Goal: Information Seeking & Learning: Learn about a topic

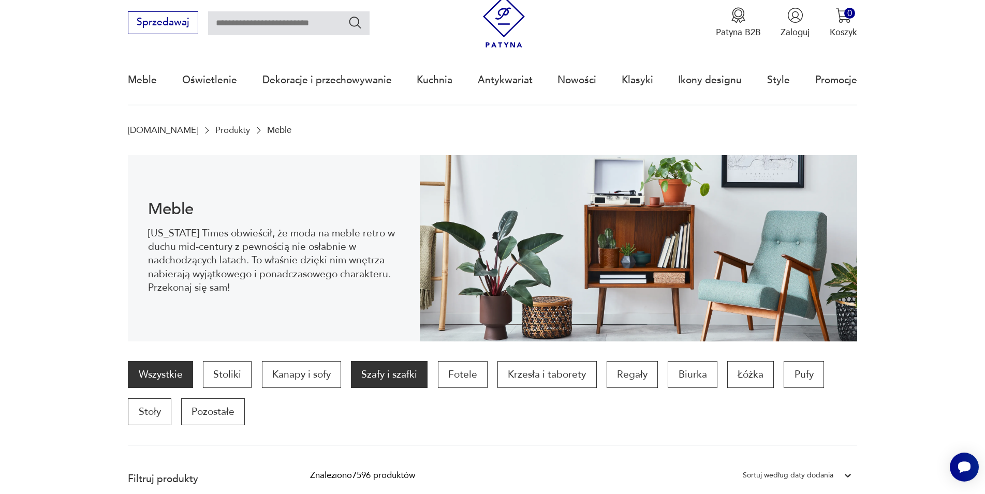
click at [381, 378] on p "Szafy i szafki" at bounding box center [389, 374] width 77 height 27
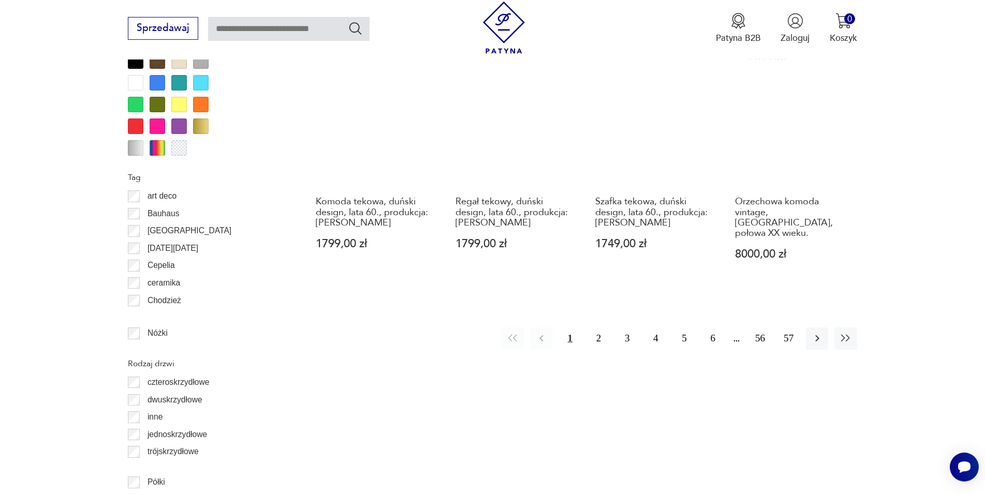
scroll to position [1108, 0]
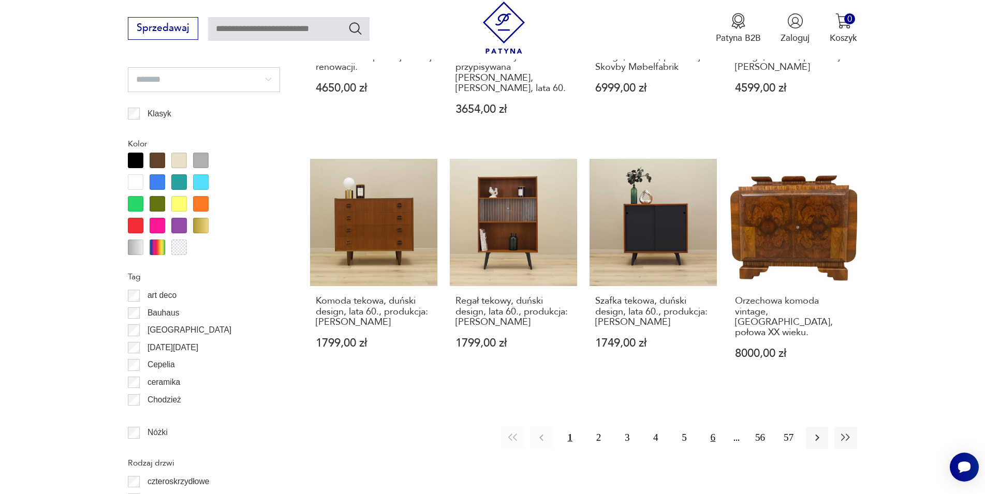
click at [708, 429] on button "6" at bounding box center [713, 438] width 22 height 22
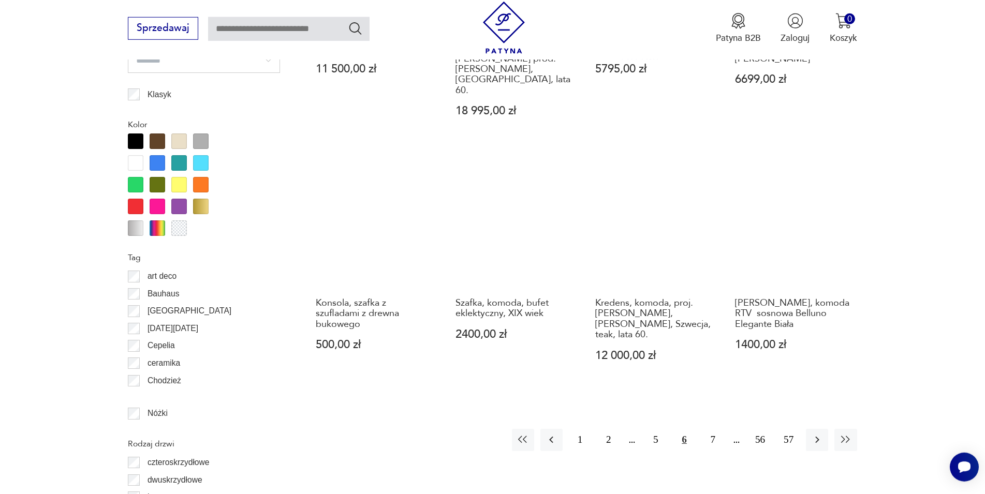
scroll to position [1142, 0]
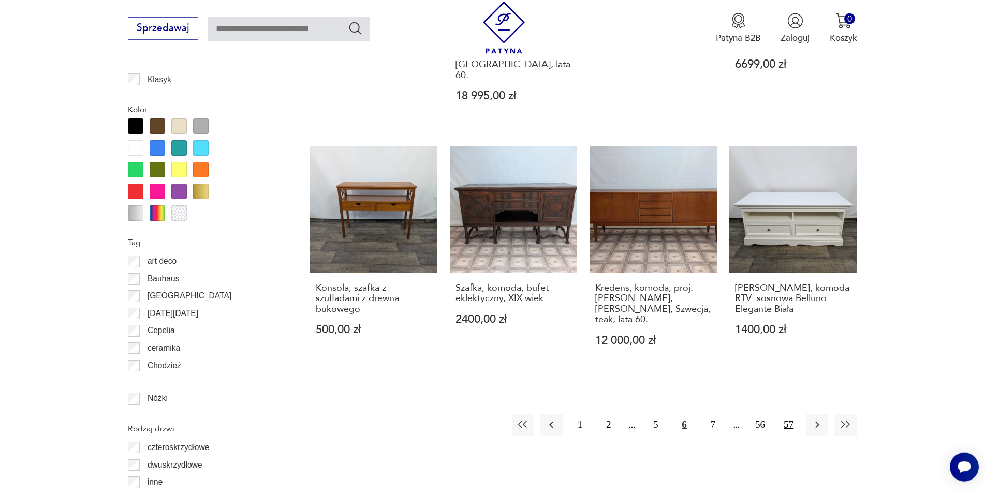
click at [787, 414] on button "57" at bounding box center [788, 425] width 22 height 22
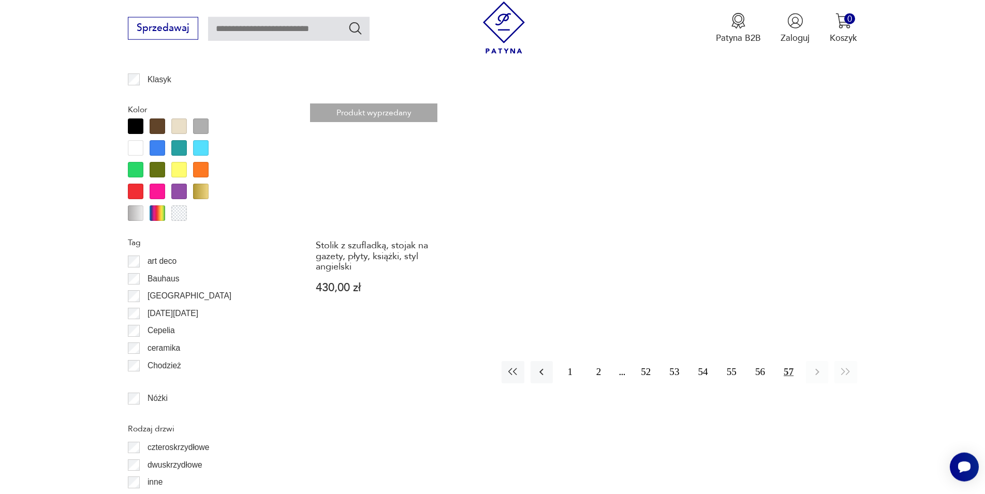
scroll to position [1301, 0]
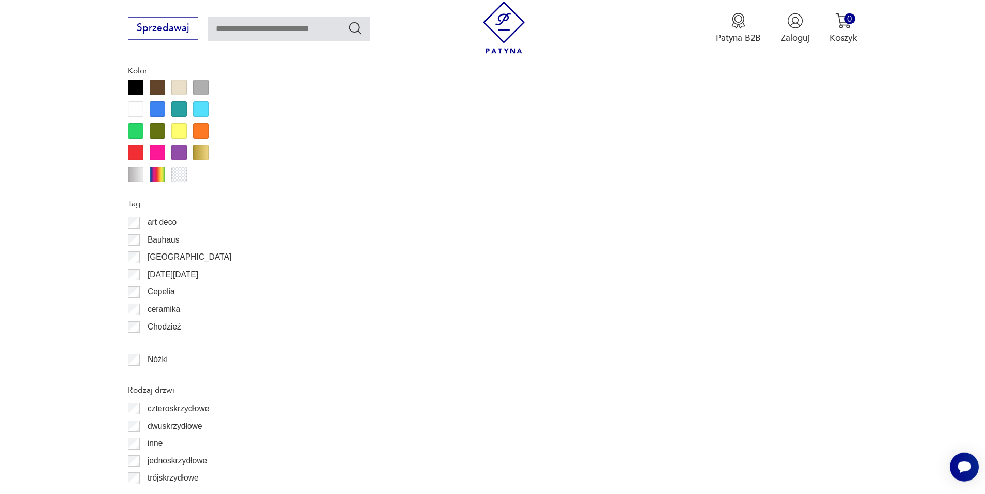
scroll to position [1195, 0]
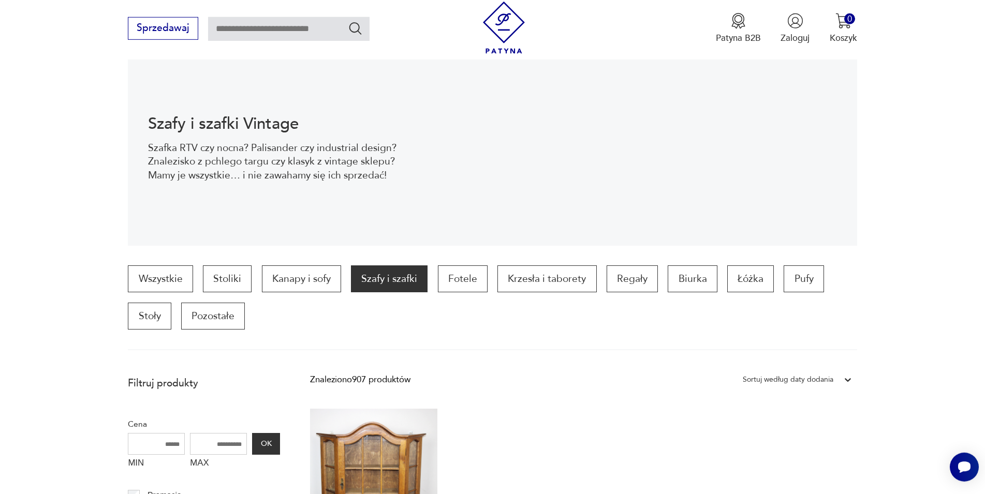
scroll to position [76, 0]
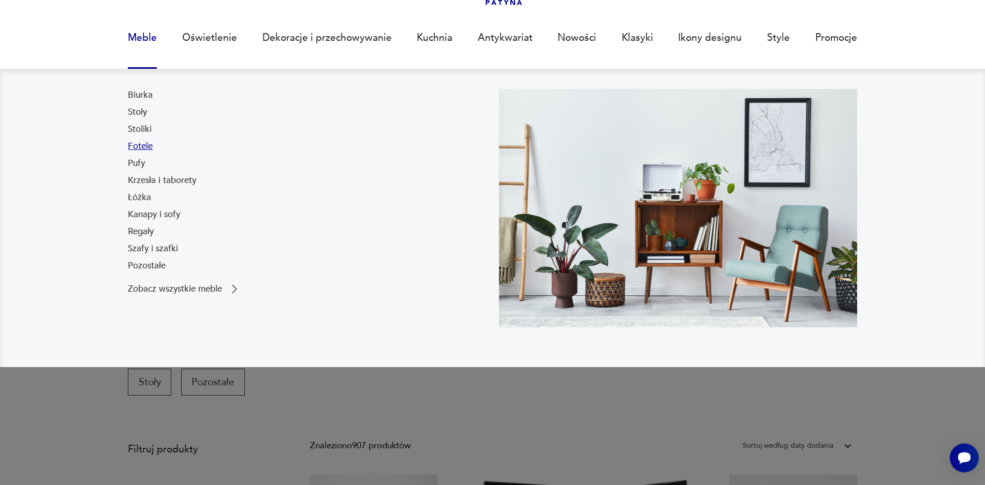
click at [139, 145] on link "Fotele" at bounding box center [140, 146] width 25 height 12
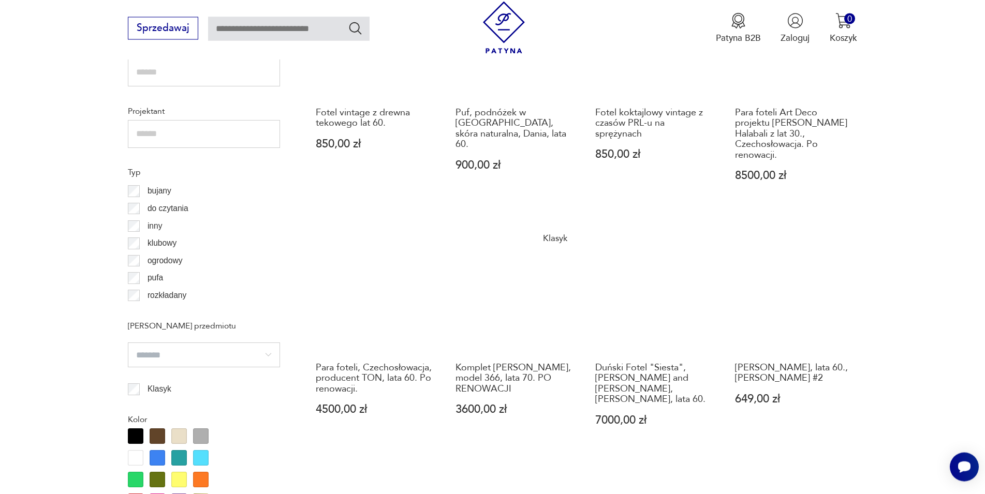
scroll to position [925, 0]
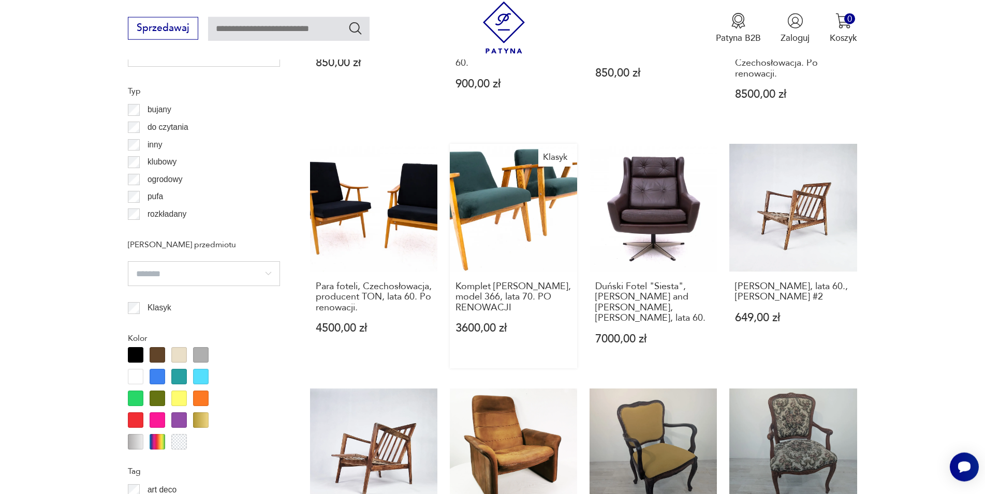
click at [474, 174] on link "Klasyk Komplet [PERSON_NAME], model 366, lata 70. PO RENOWACJI 3600,00 zł" at bounding box center [513, 256] width 127 height 225
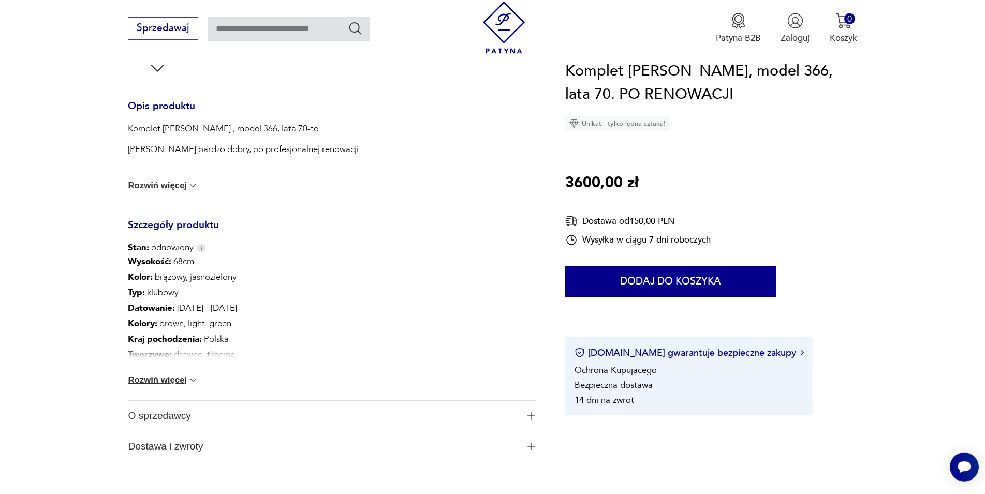
scroll to position [453, 0]
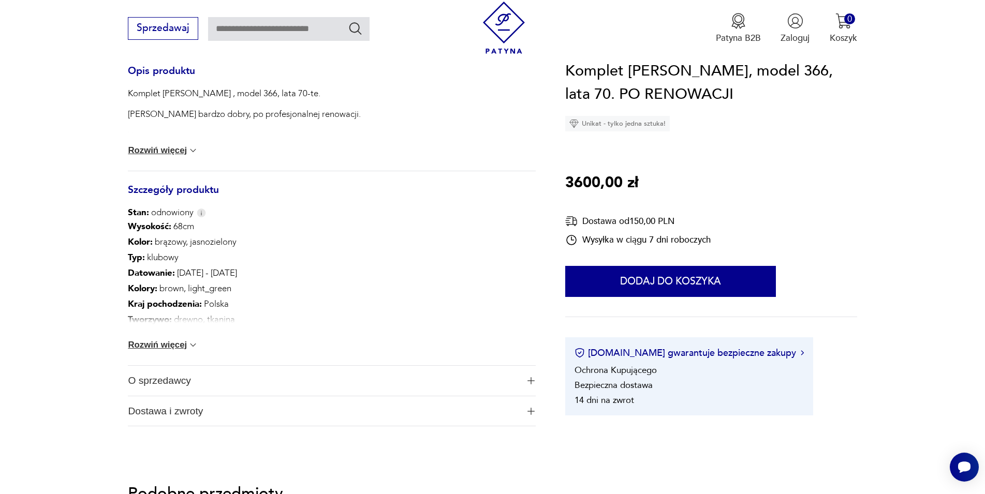
click at [529, 380] on img "button" at bounding box center [530, 380] width 7 height 7
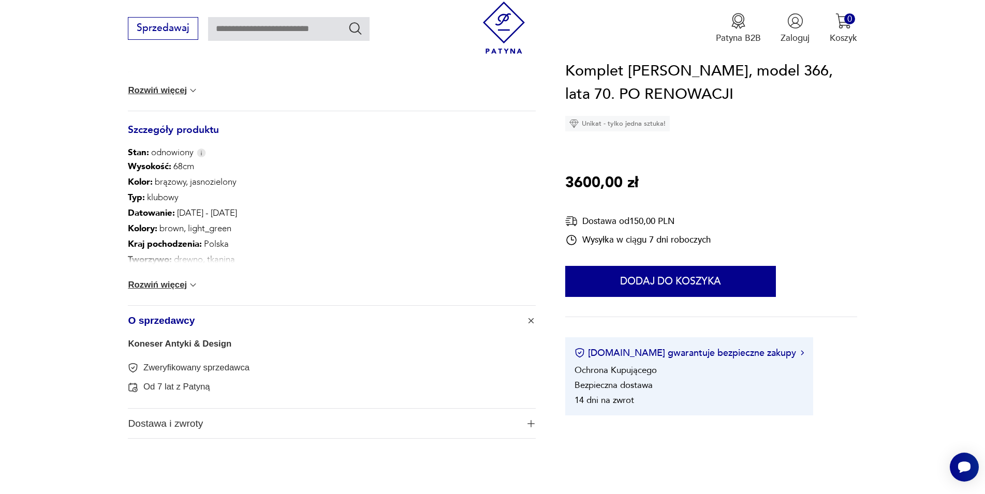
scroll to position [505, 0]
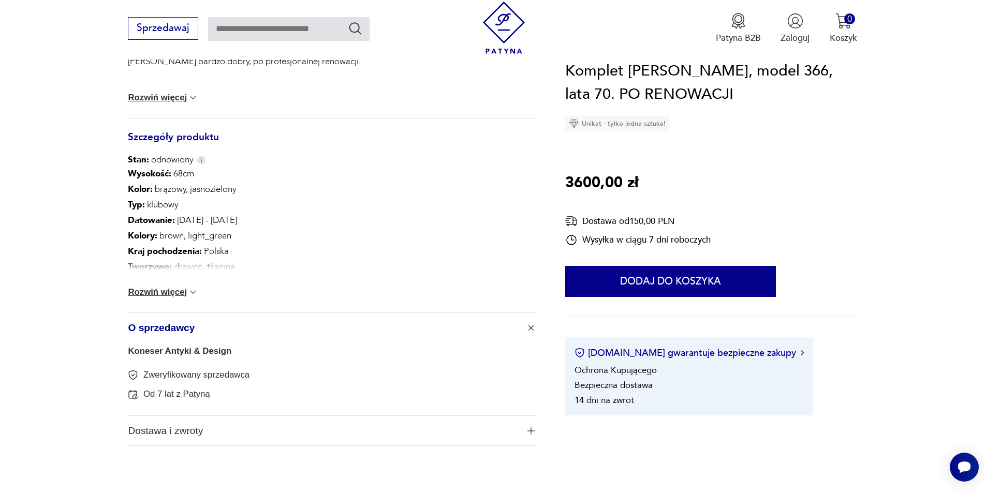
click at [527, 433] on span "button" at bounding box center [530, 430] width 9 height 7
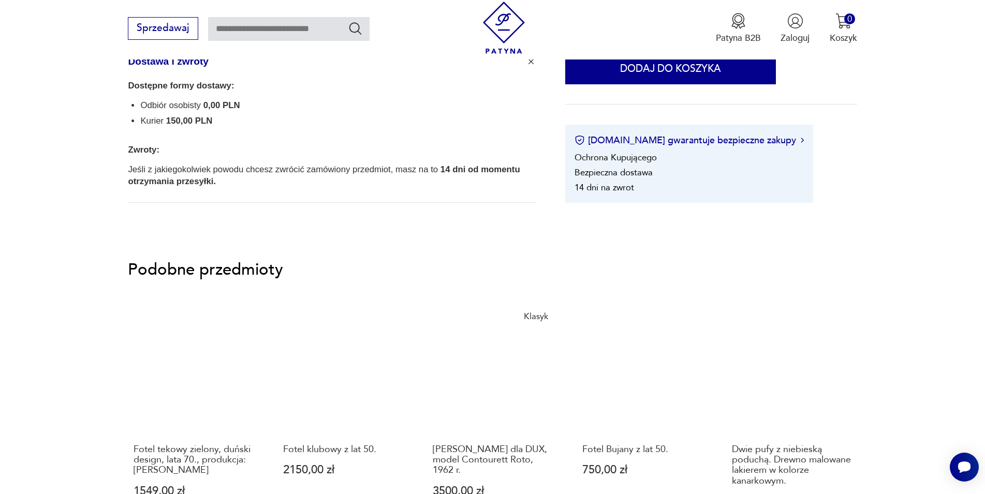
scroll to position [980, 0]
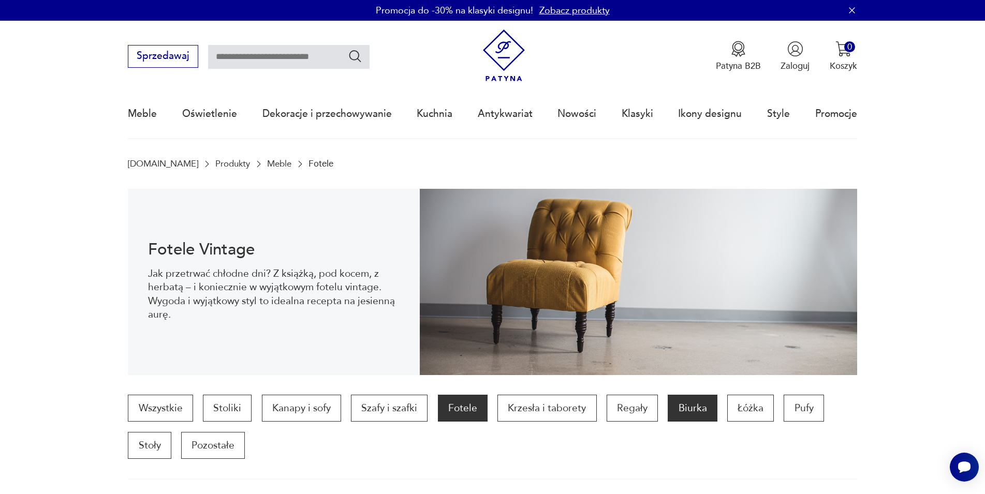
click at [701, 415] on p "Biurka" at bounding box center [691, 408] width 49 height 27
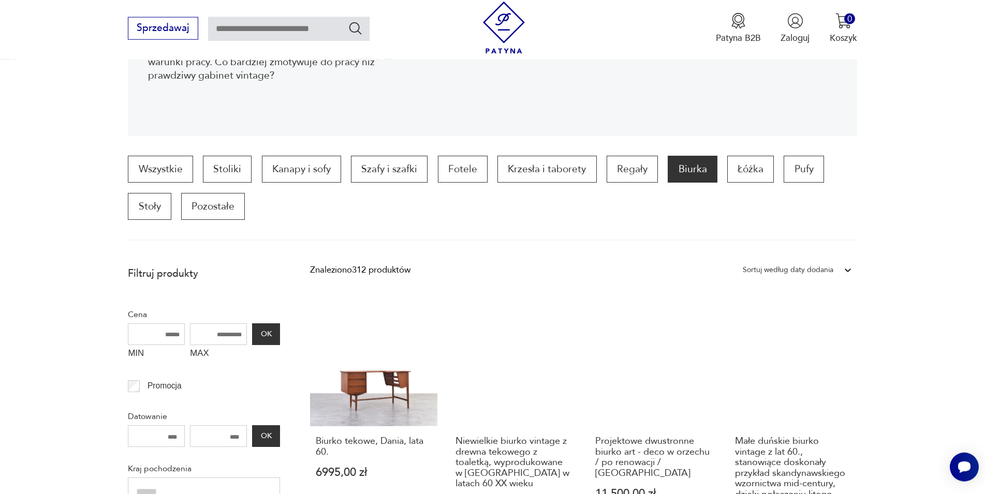
scroll to position [81, 0]
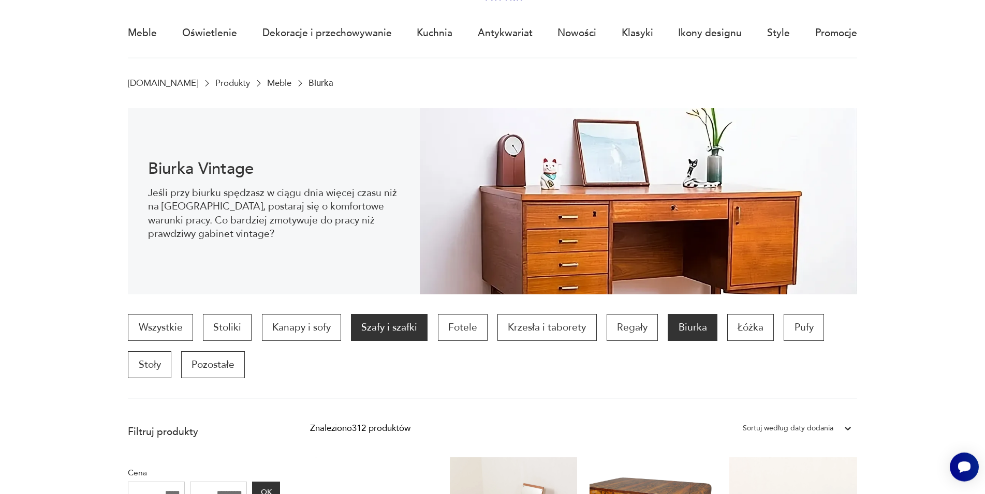
click at [399, 338] on p "Szafy i szafki" at bounding box center [389, 327] width 77 height 27
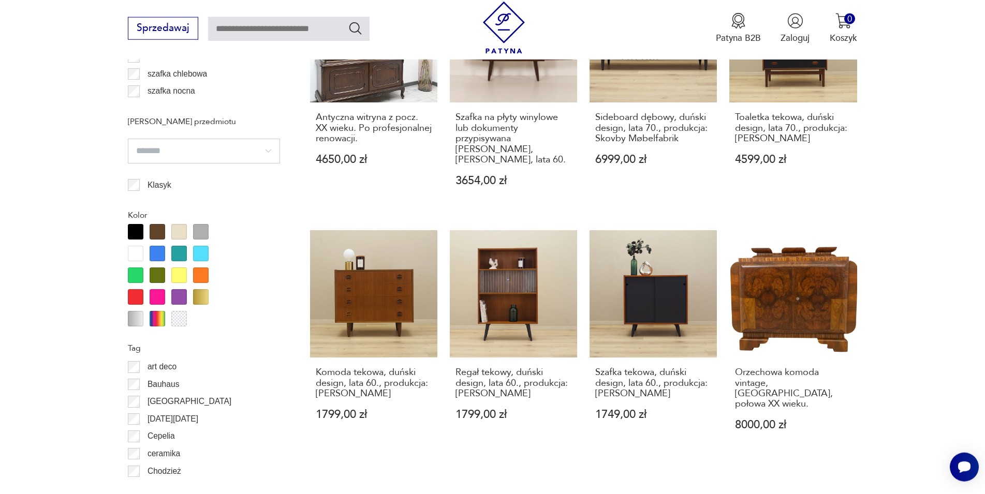
scroll to position [1142, 0]
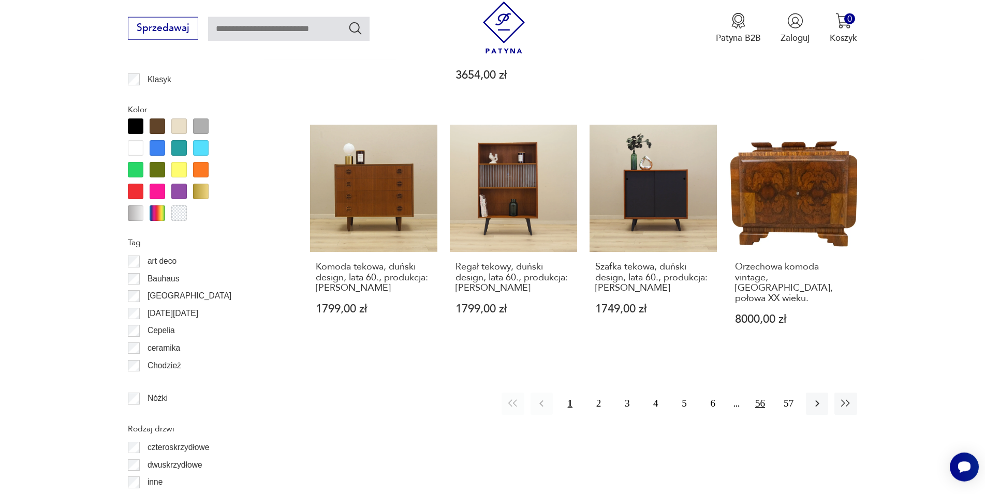
click at [759, 397] on button "56" at bounding box center [760, 404] width 22 height 22
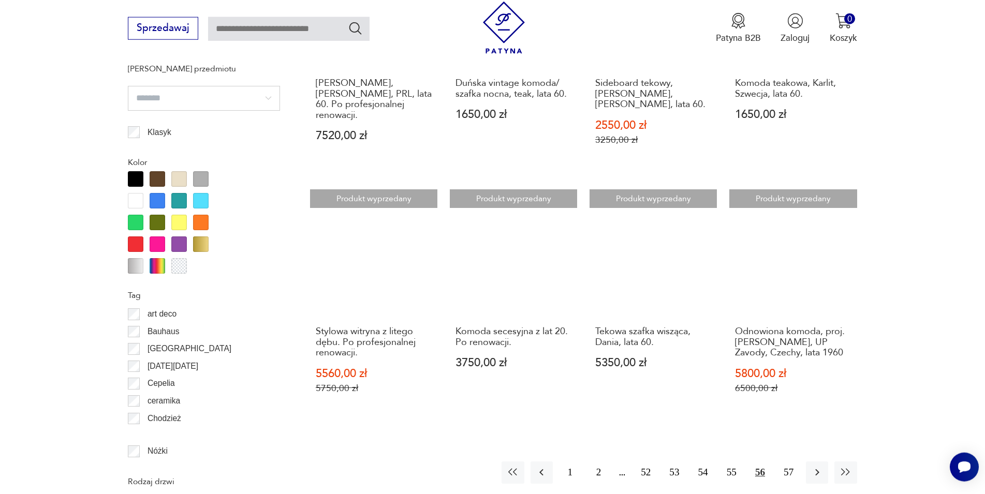
scroll to position [1301, 0]
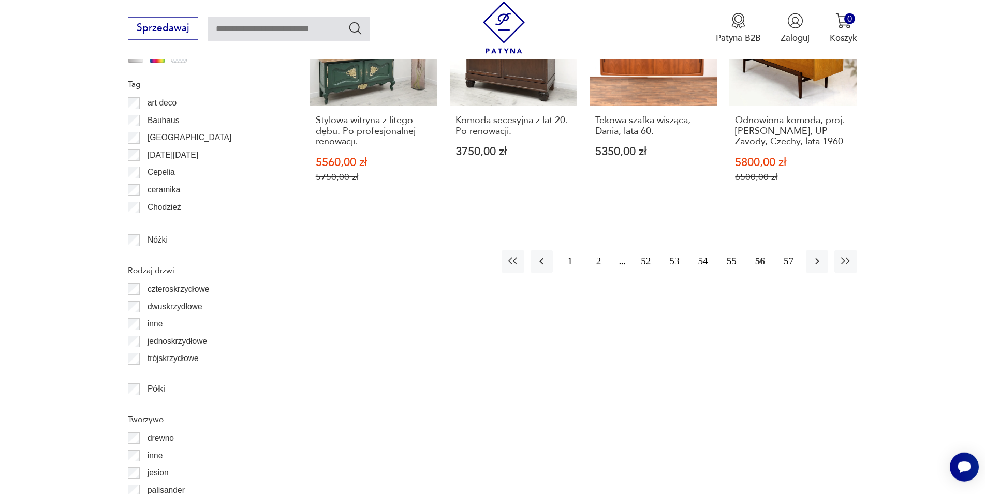
click at [785, 250] on button "57" at bounding box center [788, 261] width 22 height 22
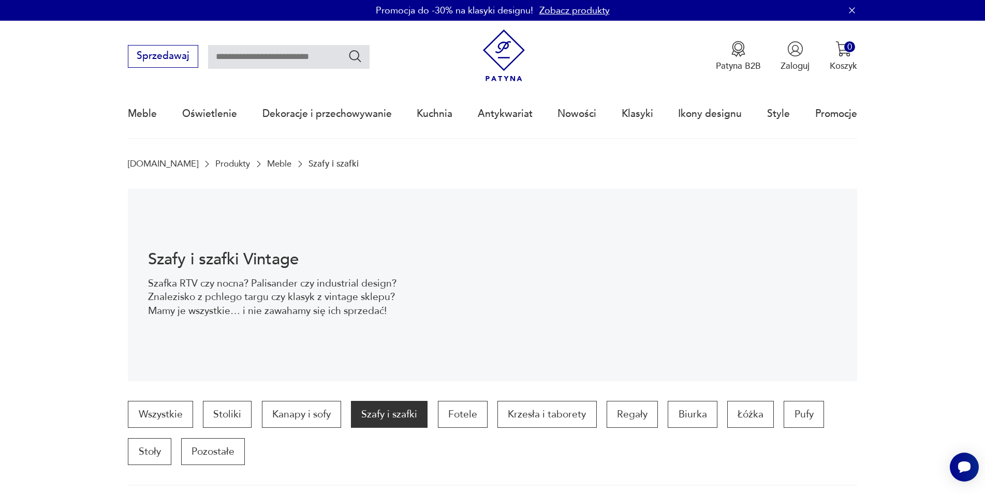
click at [234, 60] on input "text" at bounding box center [288, 57] width 161 height 24
type input "*******"
click at [351, 56] on icon "Szukaj" at bounding box center [355, 56] width 15 height 15
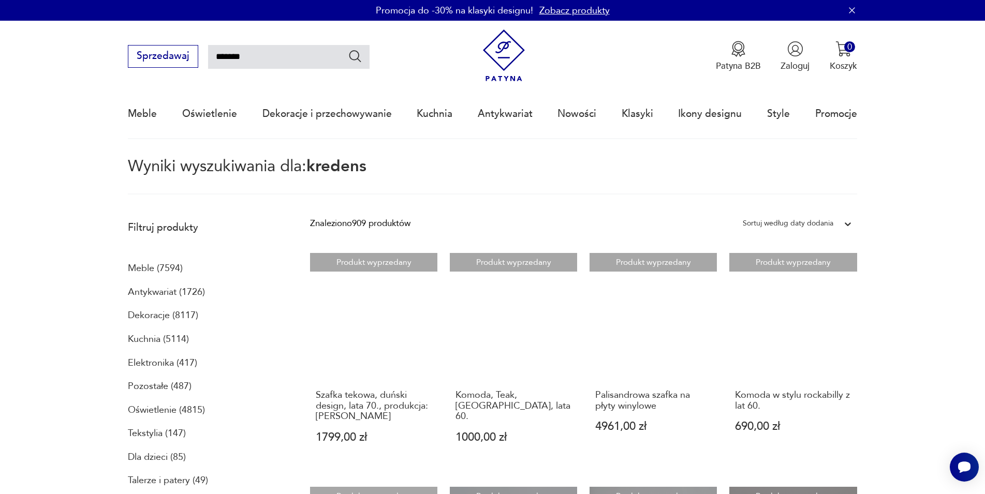
type input "*******"
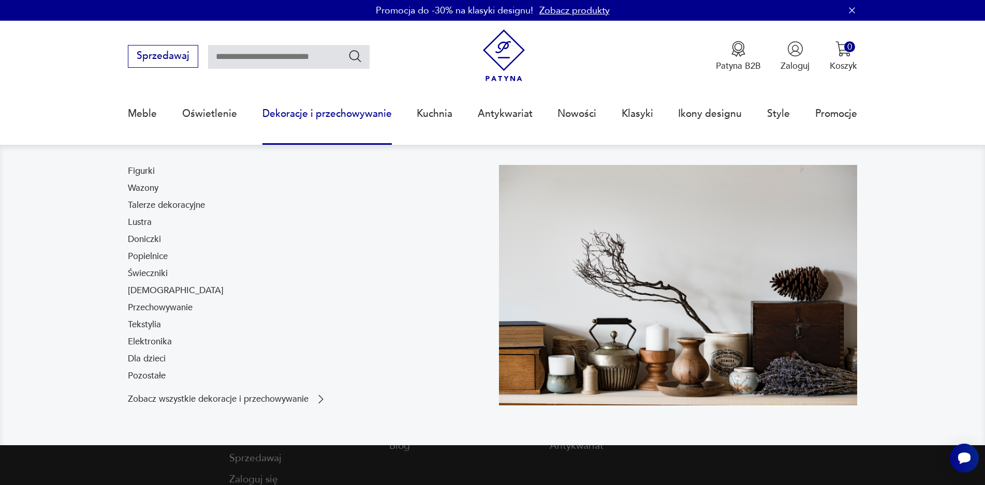
type input "*******"
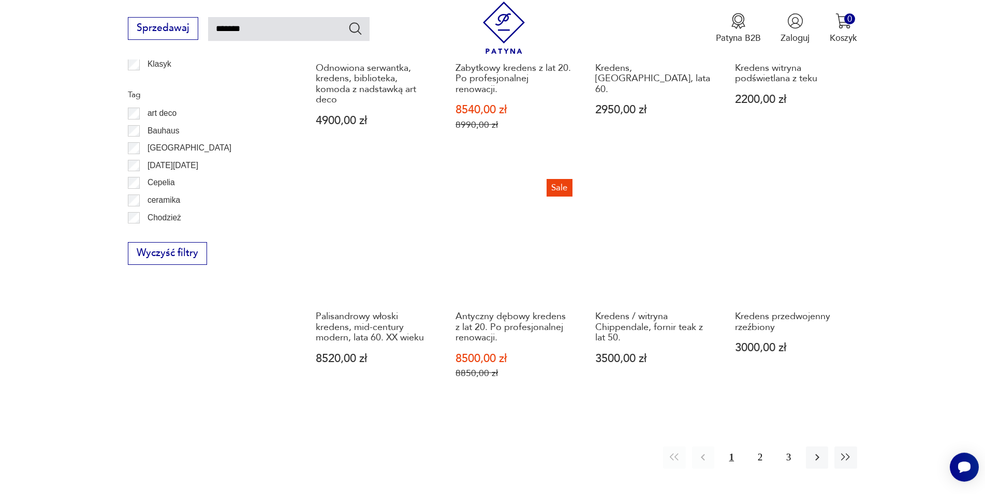
scroll to position [974, 0]
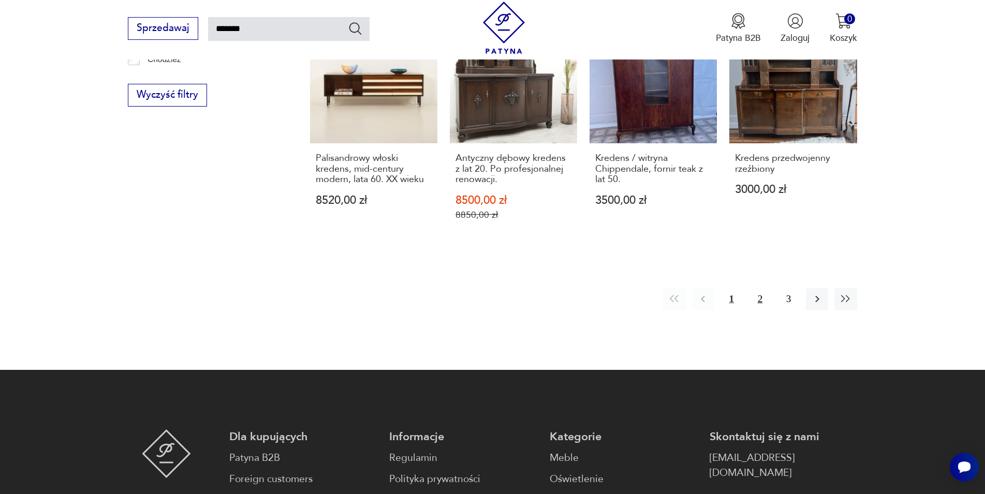
click at [766, 301] on button "2" at bounding box center [760, 299] width 22 height 22
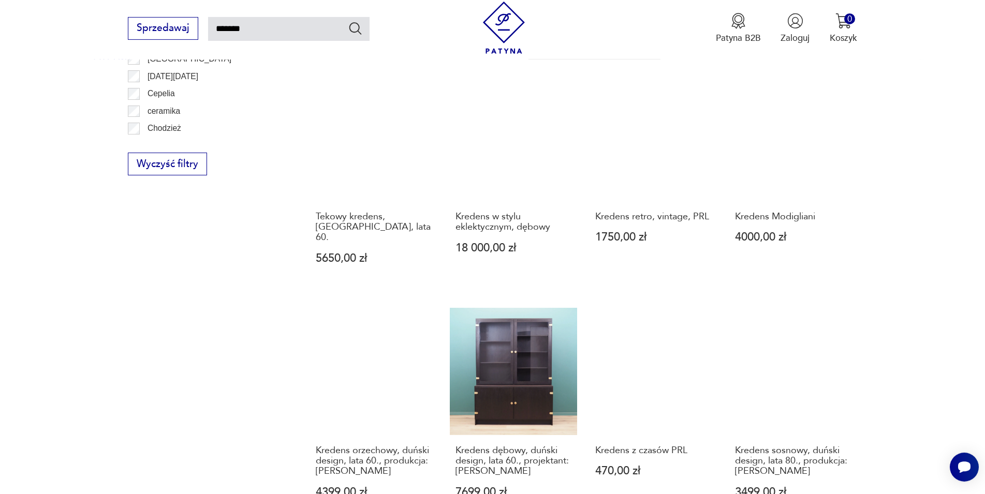
scroll to position [904, 0]
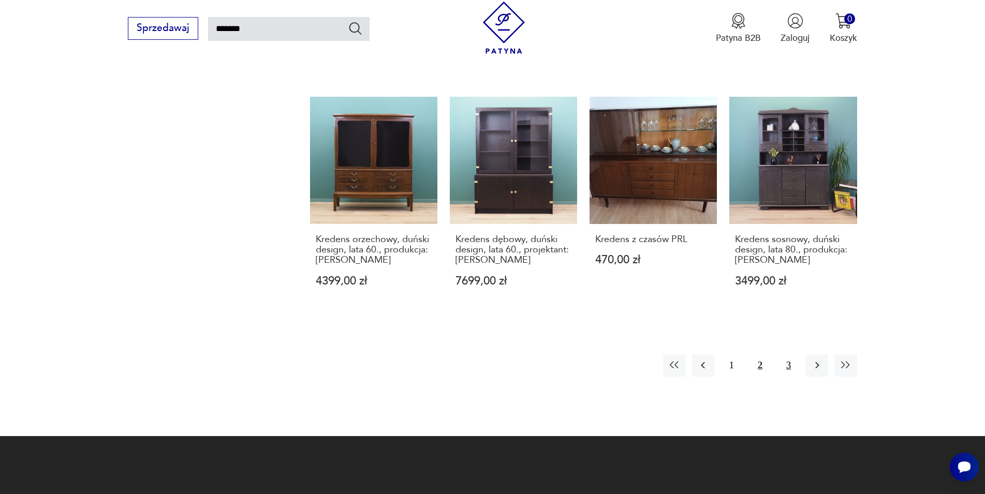
click at [792, 354] on button "3" at bounding box center [788, 365] width 22 height 22
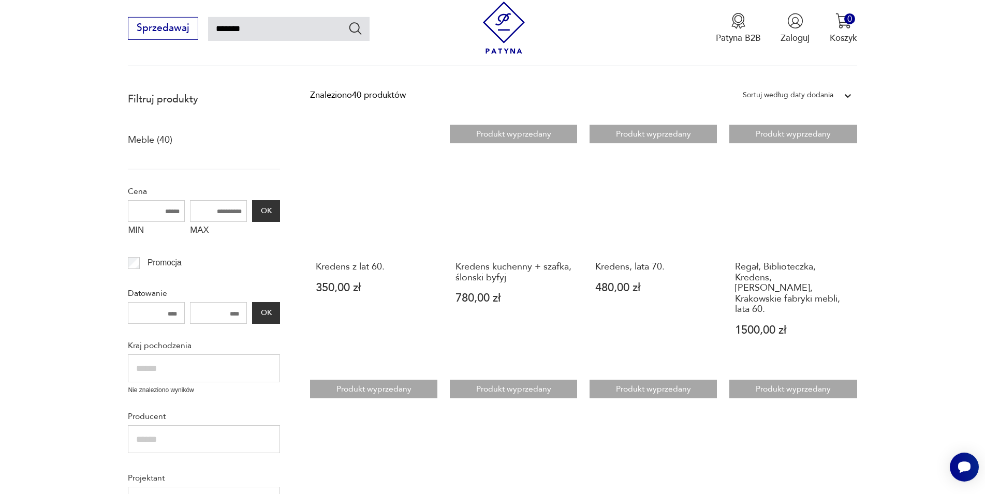
scroll to position [112, 0]
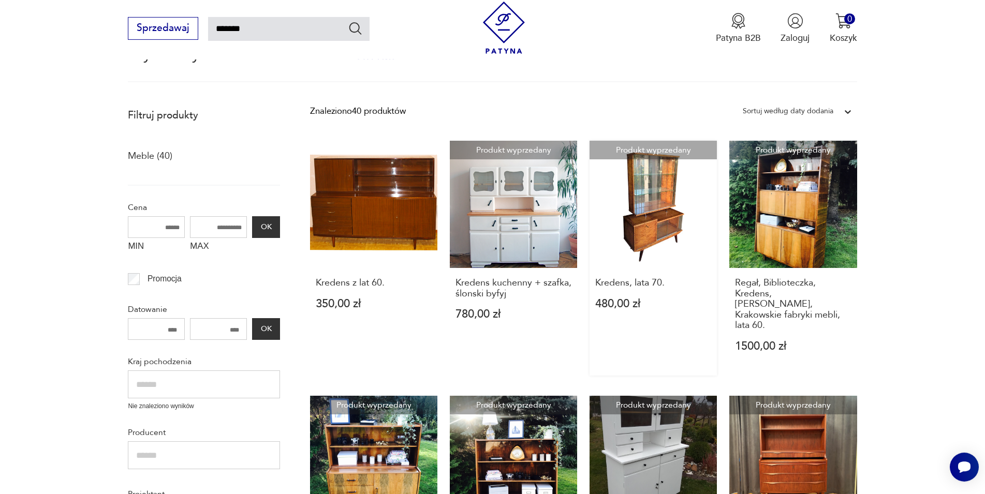
click at [660, 222] on link "Produkt wyprzedany Kredens, lata 70. 480,00 zł" at bounding box center [652, 258] width 127 height 235
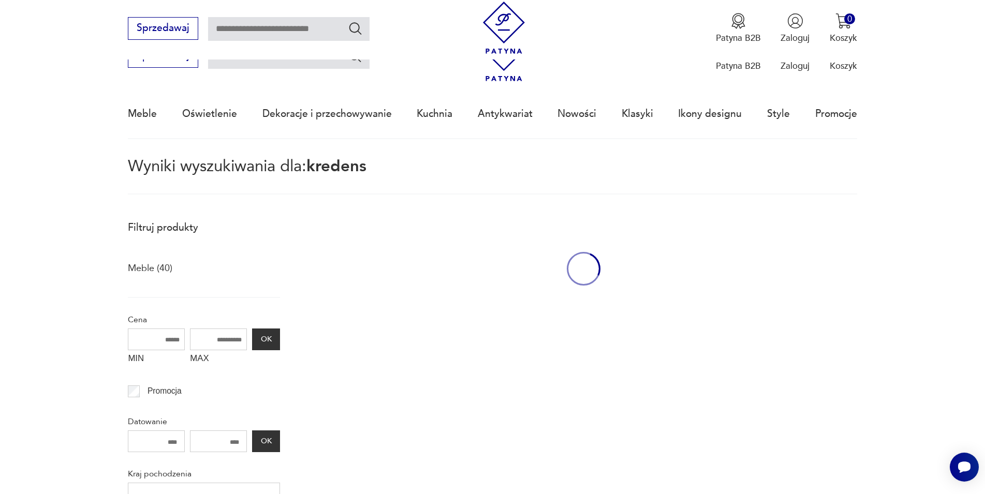
type input "*******"
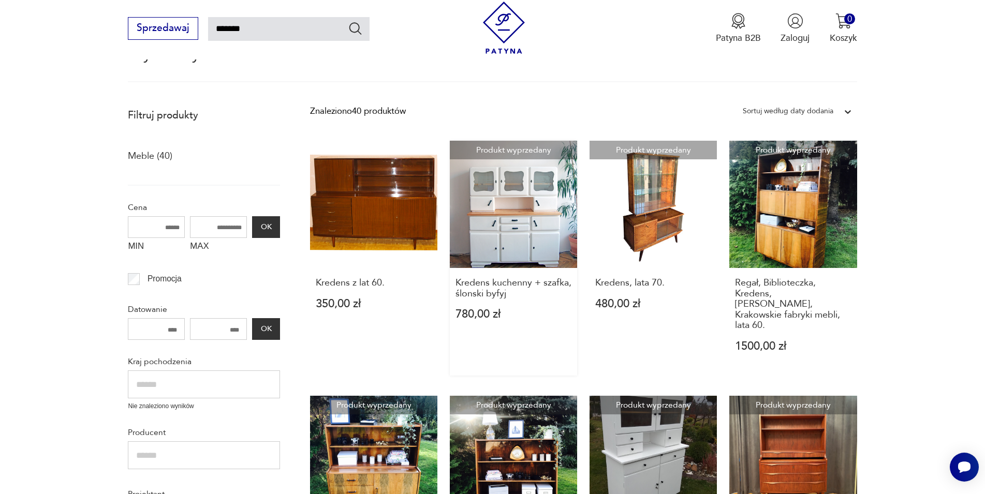
click at [518, 217] on link "Produkt wyprzedany Kredens kuchenny + szafka, ślonski byfyj 780,00 zł" at bounding box center [513, 258] width 127 height 235
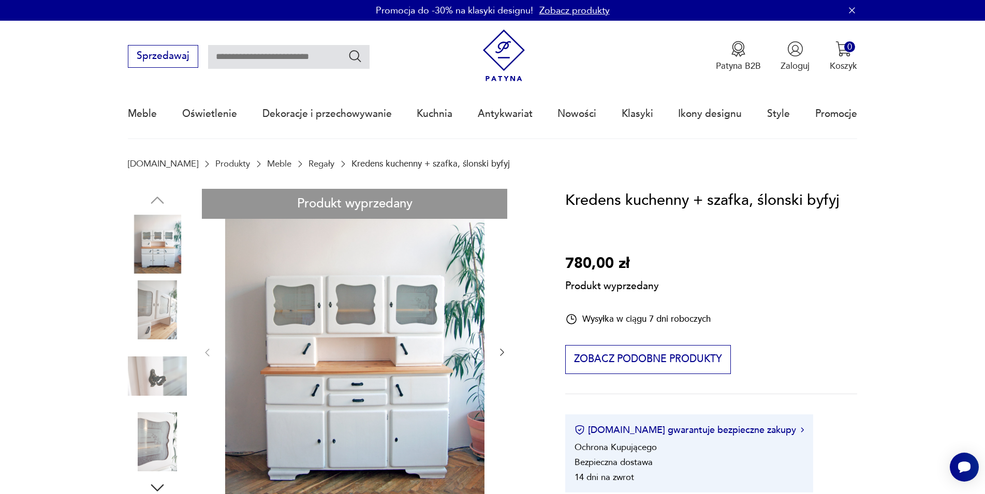
type input "*******"
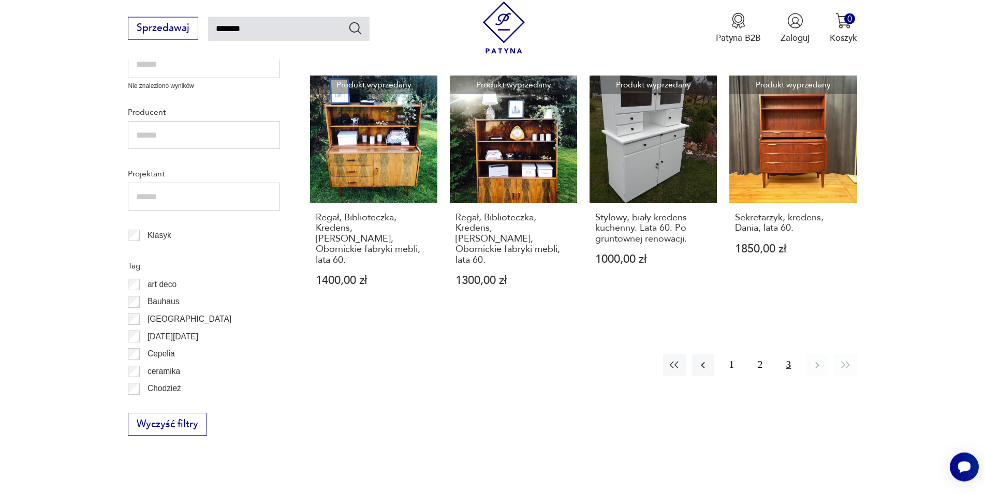
scroll to position [375, 0]
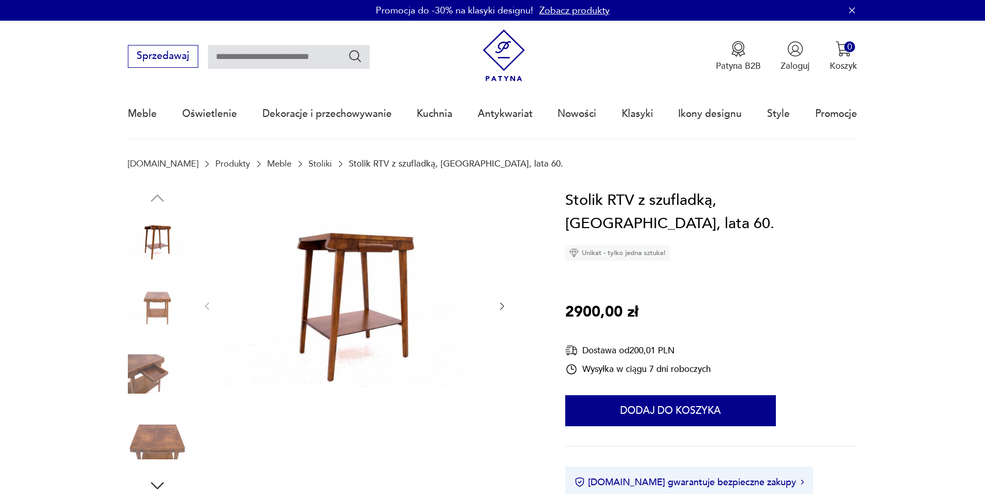
click at [497, 303] on icon "button" at bounding box center [502, 306] width 10 height 10
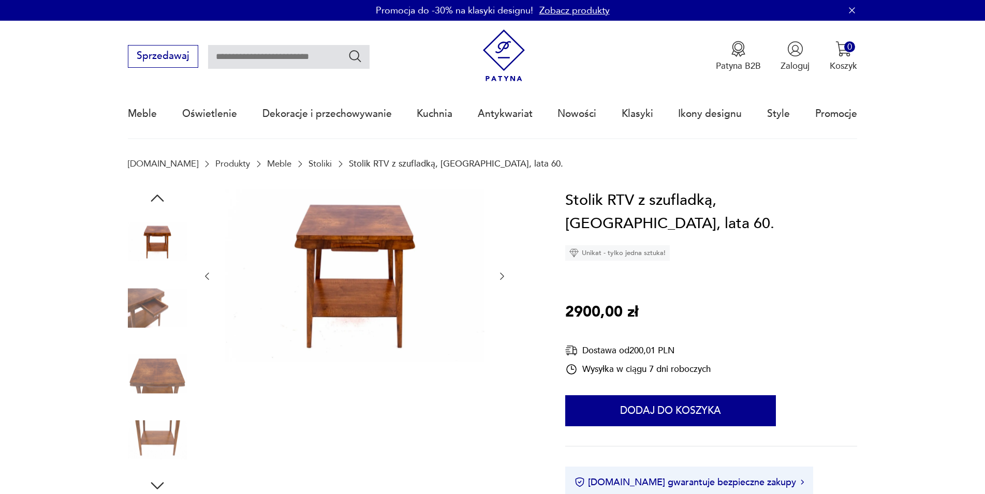
click at [502, 276] on icon "button" at bounding box center [502, 276] width 10 height 10
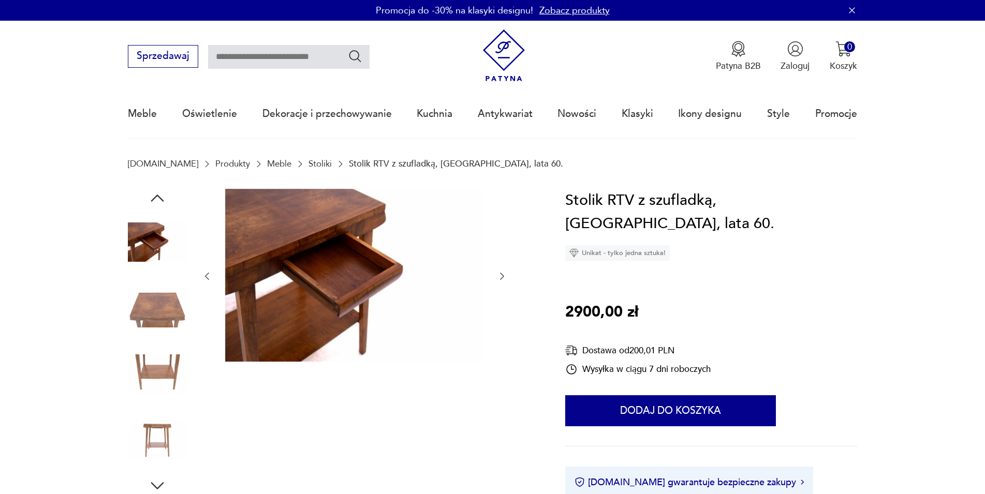
click at [502, 276] on icon "button" at bounding box center [502, 276] width 10 height 10
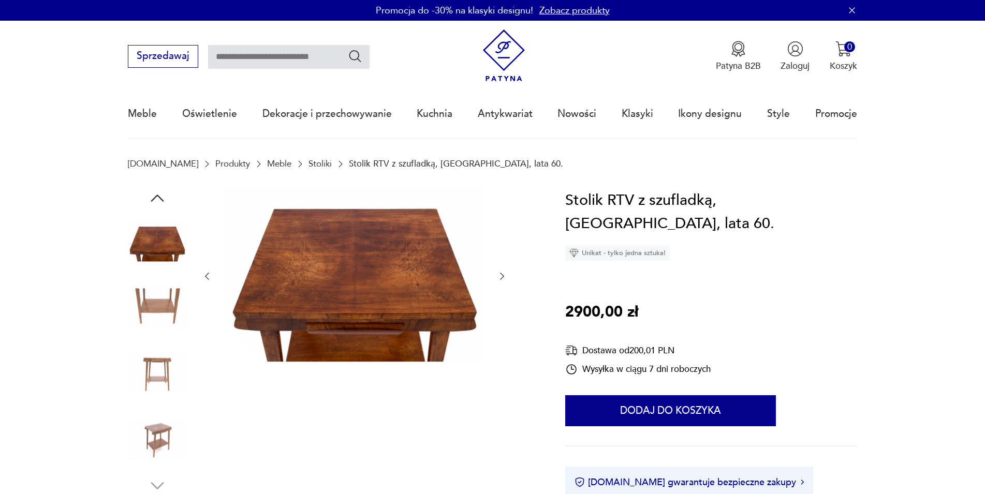
click at [502, 276] on icon "button" at bounding box center [502, 276] width 10 height 10
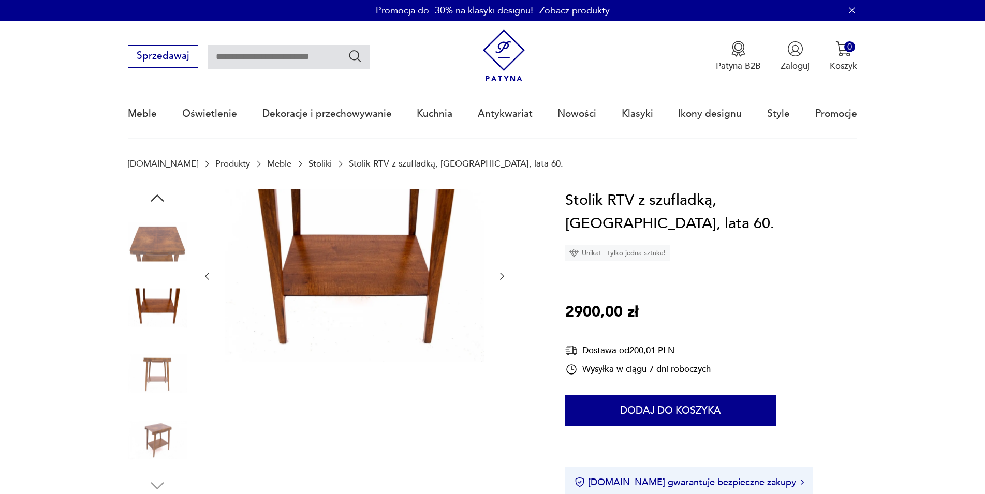
click at [502, 276] on icon "button" at bounding box center [502, 276] width 10 height 10
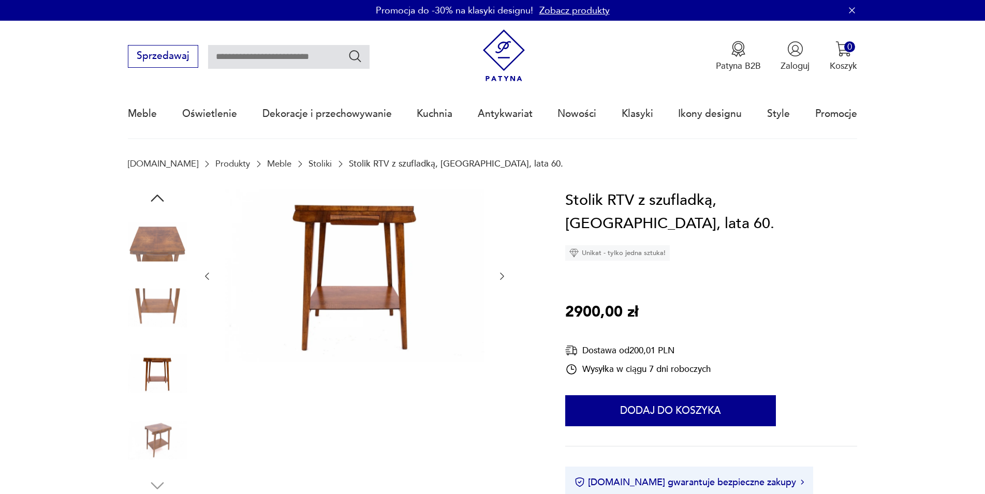
click at [502, 276] on icon "button" at bounding box center [502, 276] width 10 height 10
